Goal: Information Seeking & Learning: Learn about a topic

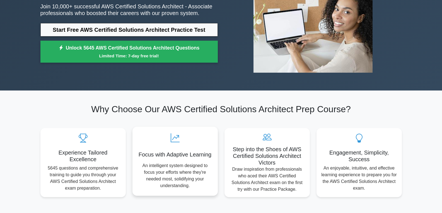
scroll to position [56, 0]
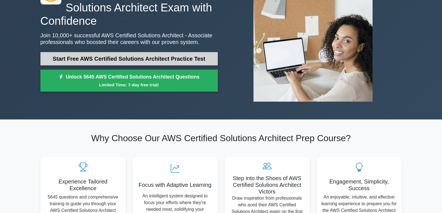
click at [101, 56] on link "Start Free AWS Certified Solutions Architect Practice Test" at bounding box center [128, 58] width 177 height 13
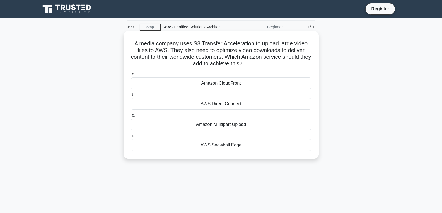
click at [242, 103] on div "AWS Direct Connect" at bounding box center [221, 104] width 181 height 12
click at [131, 97] on input "b. AWS Direct Connect" at bounding box center [131, 95] width 0 height 4
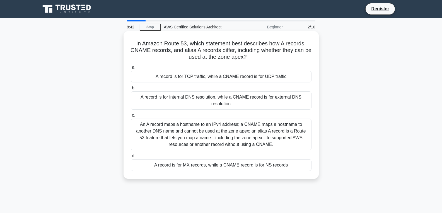
click at [196, 138] on div "An A record maps a hostname to an IPv4 address; a CNAME maps a hostname to anot…" at bounding box center [221, 135] width 181 height 32
click at [131, 117] on input "c. An A record maps a hostname to an IPv4 address; a CNAME maps a hostname to a…" at bounding box center [131, 116] width 0 height 4
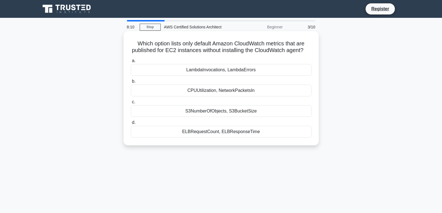
click at [222, 117] on div "S3NumberOfObjects, S3BucketSize" at bounding box center [221, 111] width 181 height 12
click at [131, 104] on input "c. S3NumberOfObjects, S3BucketSize" at bounding box center [131, 102] width 0 height 4
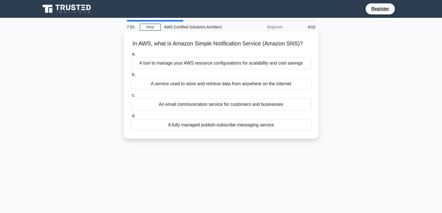
drag, startPoint x: 223, startPoint y: 131, endPoint x: 223, endPoint y: 128, distance: 3.1
click at [223, 128] on div "A fully managed publish-subscribe messaging service" at bounding box center [221, 125] width 181 height 12
click at [131, 118] on input "d. A fully managed publish-subscribe messaging service" at bounding box center [131, 116] width 0 height 4
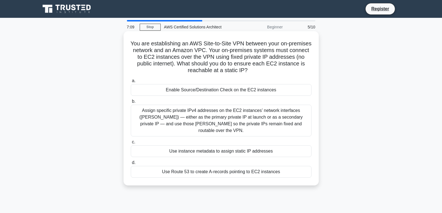
click at [231, 124] on div "Assign specific private IPv4 addresses on the EC2 instances’ network interfaces…" at bounding box center [221, 121] width 181 height 32
click at [131, 103] on input "b. Assign specific private IPv4 addresses on the EC2 instances’ network interfa…" at bounding box center [131, 102] width 0 height 4
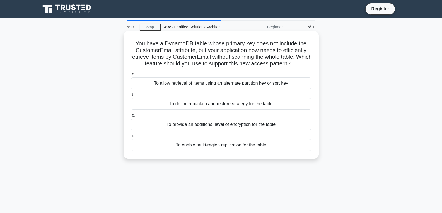
click at [217, 85] on div "To allow retrieval of items using an alternate partition key or sort key" at bounding box center [221, 84] width 181 height 12
click at [131, 76] on input "a. To allow retrieval of items using an alternate partition key or sort key" at bounding box center [131, 75] width 0 height 4
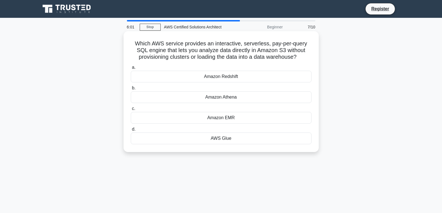
click at [212, 77] on div "Amazon Redshift" at bounding box center [221, 77] width 181 height 12
click at [131, 69] on input "a. Amazon Redshift" at bounding box center [131, 68] width 0 height 4
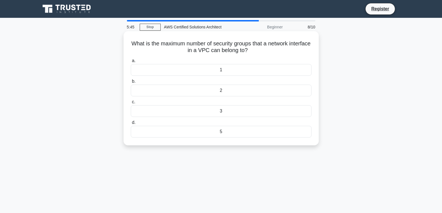
click at [188, 115] on div "3" at bounding box center [221, 111] width 181 height 12
click at [131, 104] on input "c. 3" at bounding box center [131, 102] width 0 height 4
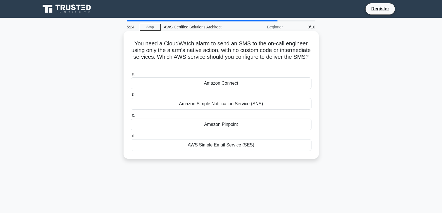
click at [226, 108] on div "Amazon Simple Notification Service (SNS)" at bounding box center [221, 104] width 181 height 12
click at [131, 97] on input "b. Amazon Simple Notification Service (SNS)" at bounding box center [131, 95] width 0 height 4
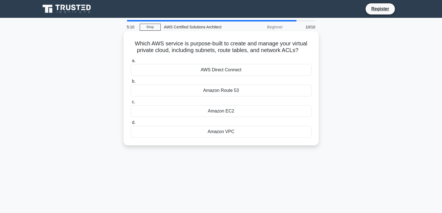
click at [214, 133] on div "Amazon VPC" at bounding box center [221, 132] width 181 height 12
click at [131, 125] on input "d. Amazon VPC" at bounding box center [131, 123] width 0 height 4
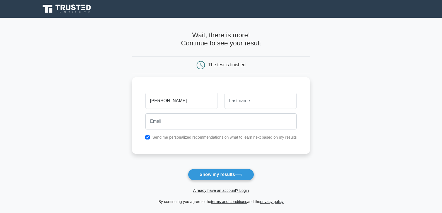
type input "jeff"
type input "kleopfer"
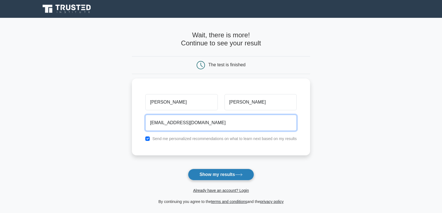
type input "jeffkleopfer@gmail.com"
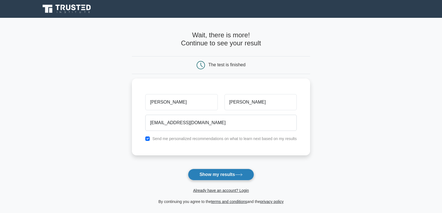
click at [243, 180] on button "Show my results" at bounding box center [221, 175] width 66 height 12
